Goal: Information Seeking & Learning: Learn about a topic

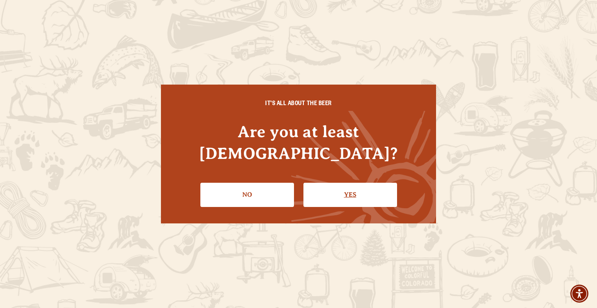
click at [344, 186] on link "Yes" at bounding box center [350, 195] width 94 height 24
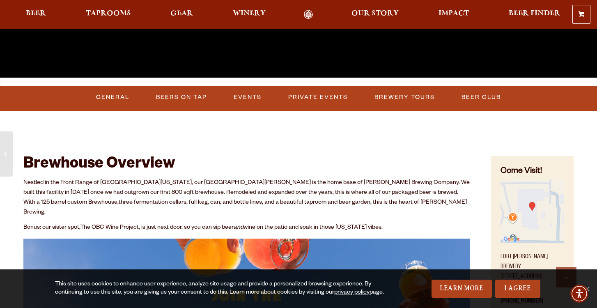
scroll to position [287, 0]
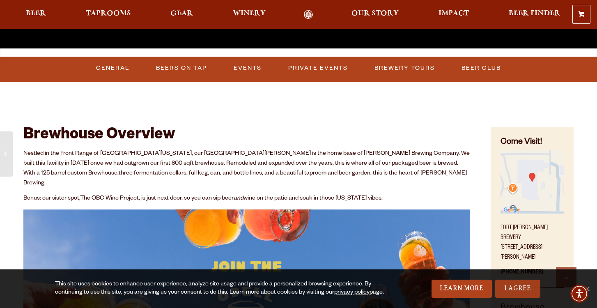
click at [514, 280] on link "I Agree" at bounding box center [517, 289] width 45 height 18
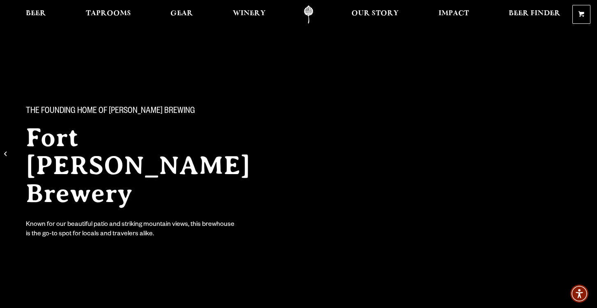
scroll to position [0, 0]
click at [119, 11] on span "Taprooms" at bounding box center [108, 13] width 45 height 7
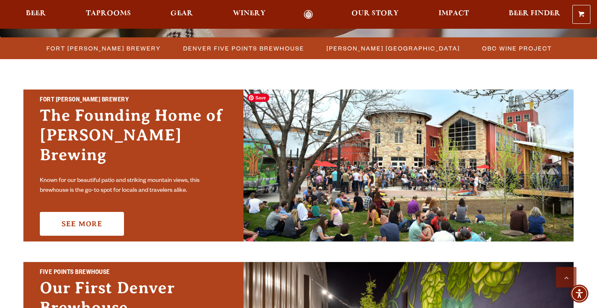
scroll to position [230, 0]
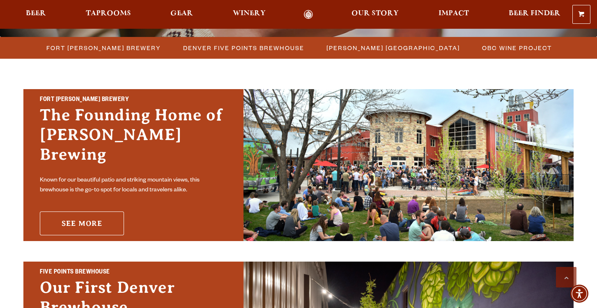
click at [80, 218] on link "See More" at bounding box center [82, 223] width 84 height 24
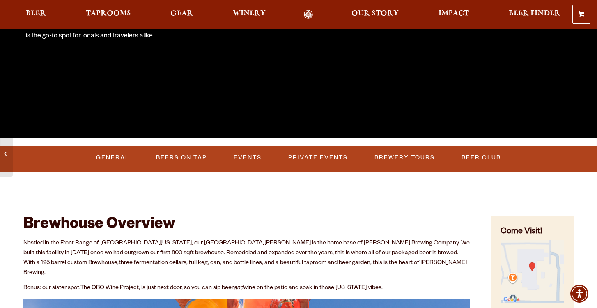
scroll to position [199, 0]
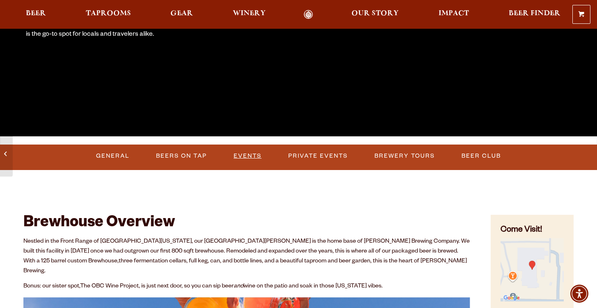
click at [240, 154] on link "Events" at bounding box center [247, 156] width 34 height 19
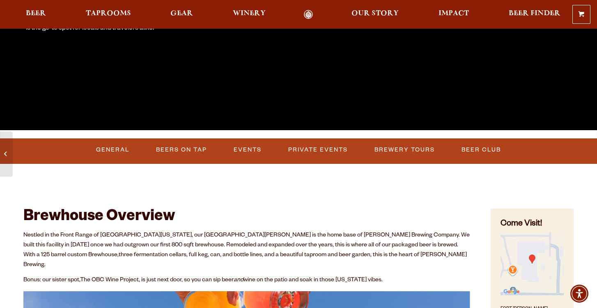
scroll to position [223, 0]
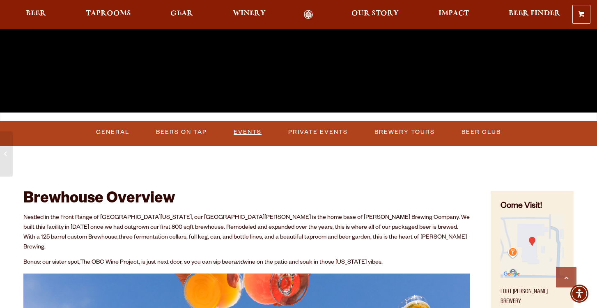
click at [243, 133] on link "Events" at bounding box center [247, 132] width 34 height 19
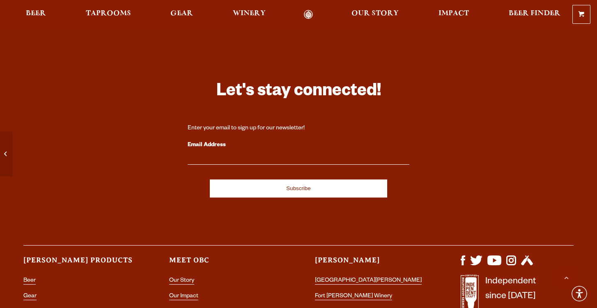
scroll to position [3400, 0]
